Goal: Transaction & Acquisition: Purchase product/service

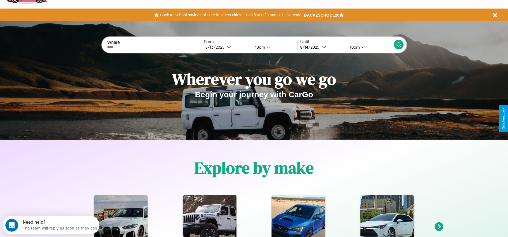
scroll to position [111, 0]
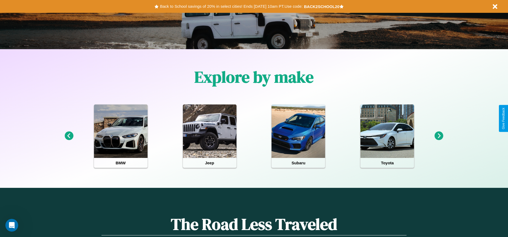
click at [439, 136] on icon at bounding box center [438, 136] width 9 height 9
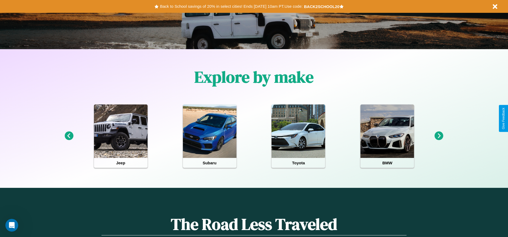
click at [439, 136] on icon at bounding box center [438, 136] width 9 height 9
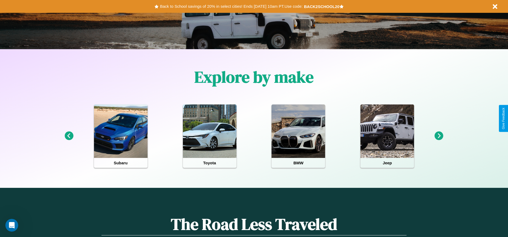
click at [439, 136] on icon at bounding box center [438, 136] width 9 height 9
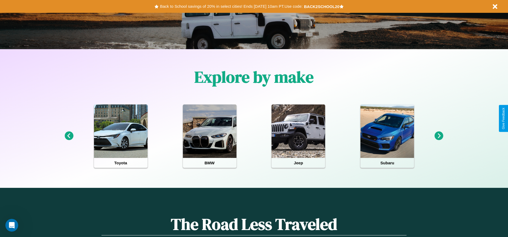
click at [69, 136] on icon at bounding box center [69, 136] width 9 height 9
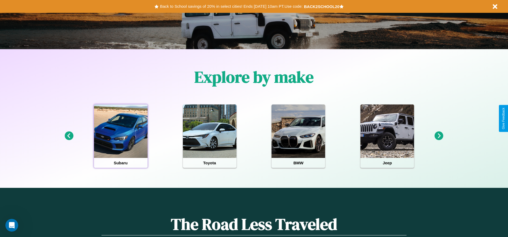
click at [120, 136] on div at bounding box center [121, 132] width 54 height 54
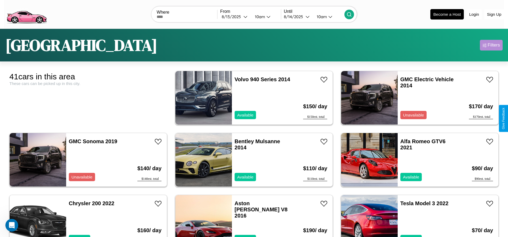
click at [491, 45] on div "Filters" at bounding box center [494, 45] width 12 height 5
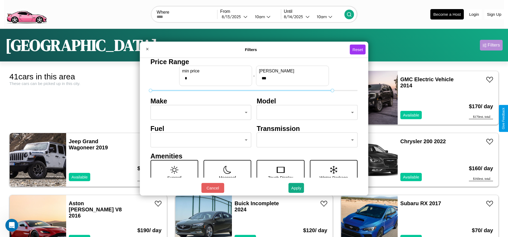
type input "***"
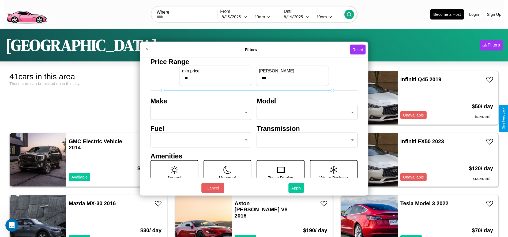
type input "**"
click at [296, 188] on button "Apply" at bounding box center [296, 188] width 16 height 10
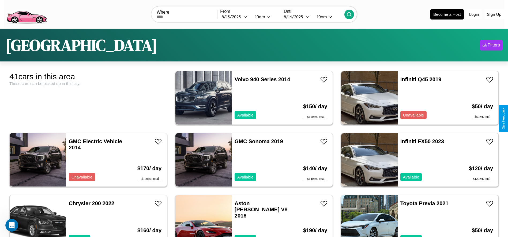
scroll to position [308, 0]
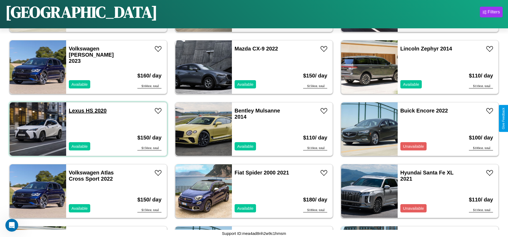
click at [76, 111] on link "Lexus HS 2020" at bounding box center [88, 111] width 38 height 6
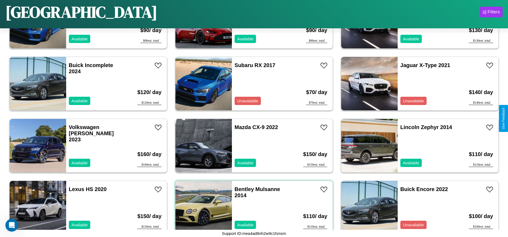
scroll to position [122, 0]
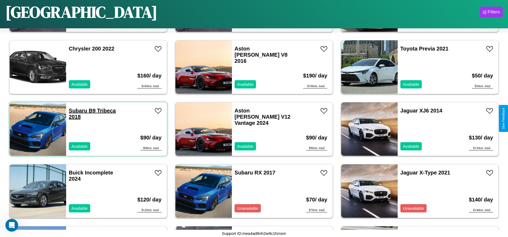
click at [77, 111] on link "Subaru B9 Tribeca 2018" at bounding box center [92, 114] width 47 height 12
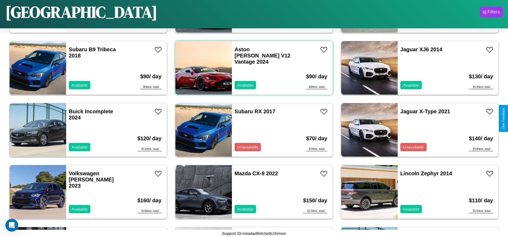
scroll to position [184, 0]
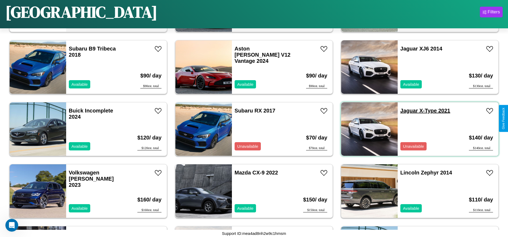
click at [406, 111] on link "Jaguar X-Type 2021" at bounding box center [425, 111] width 50 height 6
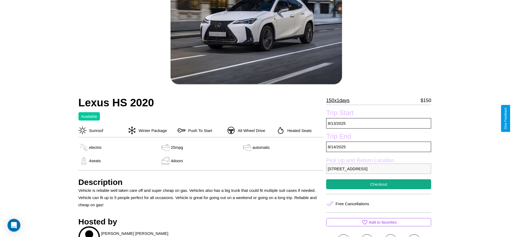
scroll to position [78, 0]
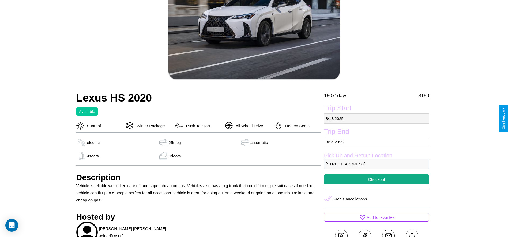
click at [376, 119] on p "8 / 13 / 2025" at bounding box center [376, 119] width 105 height 10
select select "*"
select select "****"
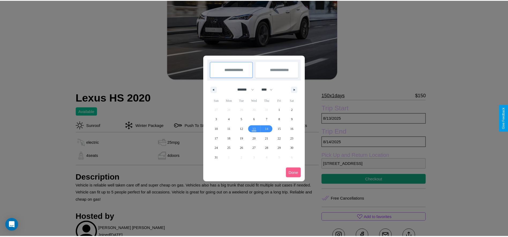
scroll to position [0, 0]
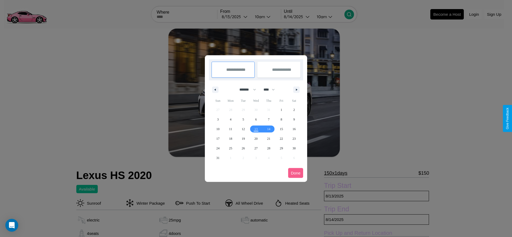
click at [235, 17] on div at bounding box center [256, 118] width 512 height 237
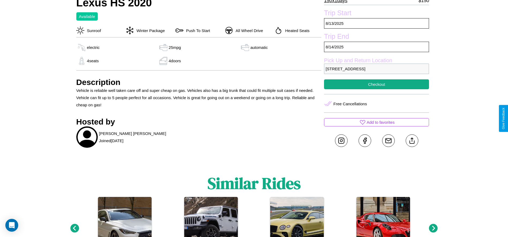
scroll to position [177, 0]
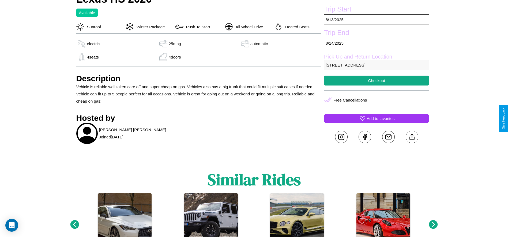
click at [376, 119] on p "Add to favorites" at bounding box center [380, 118] width 28 height 7
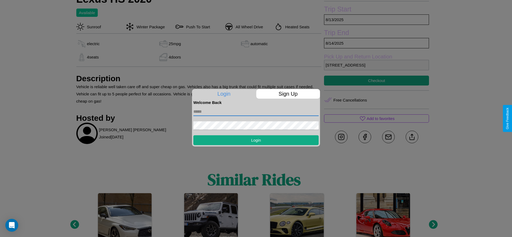
click at [256, 112] on input "text" at bounding box center [255, 112] width 125 height 9
type input "**********"
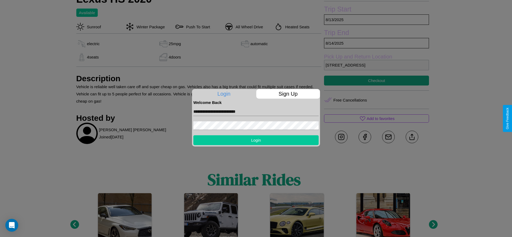
click at [256, 140] on button "Login" at bounding box center [255, 140] width 125 height 10
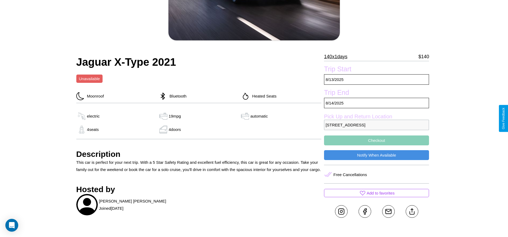
scroll to position [123, 0]
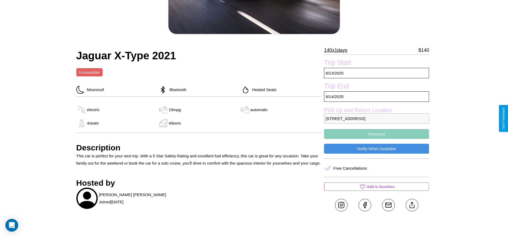
click at [376, 119] on p "[STREET_ADDRESS]" at bounding box center [376, 119] width 105 height 10
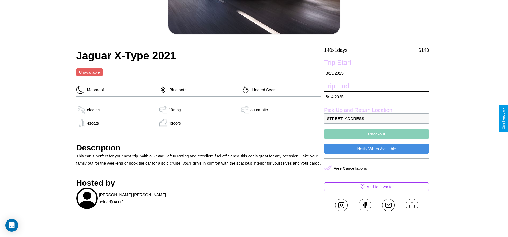
click at [376, 119] on p "[STREET_ADDRESS]" at bounding box center [376, 119] width 105 height 10
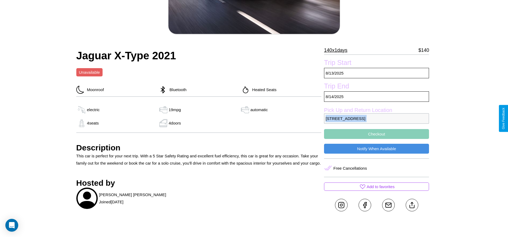
click at [376, 119] on p "[STREET_ADDRESS]" at bounding box center [376, 119] width 105 height 10
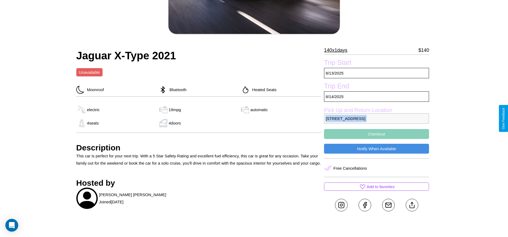
click at [376, 119] on p "[STREET_ADDRESS]" at bounding box center [376, 119] width 105 height 10
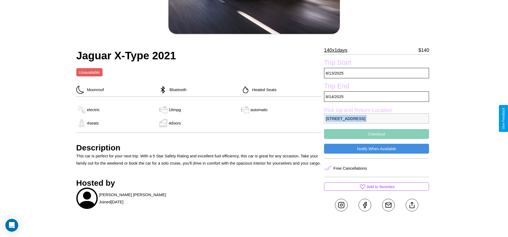
click at [376, 119] on p "[STREET_ADDRESS]" at bounding box center [376, 119] width 105 height 10
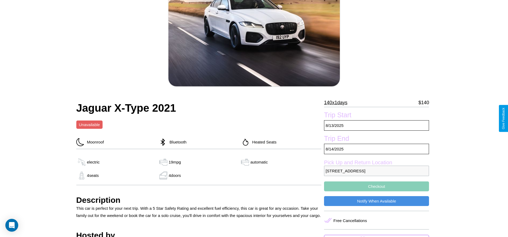
scroll to position [60, 0]
